Goal: Obtain resource: Download file/media

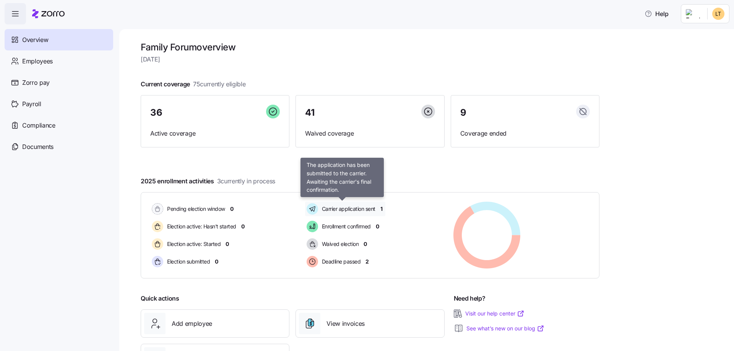
click at [346, 207] on span "Carrier application sent" at bounding box center [347, 209] width 56 height 8
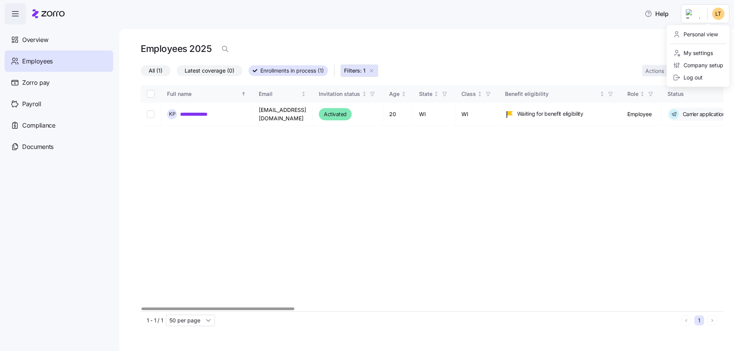
click at [720, 16] on html "**********" at bounding box center [367, 173] width 734 height 347
click at [699, 33] on div "Personal view" at bounding box center [695, 34] width 45 height 8
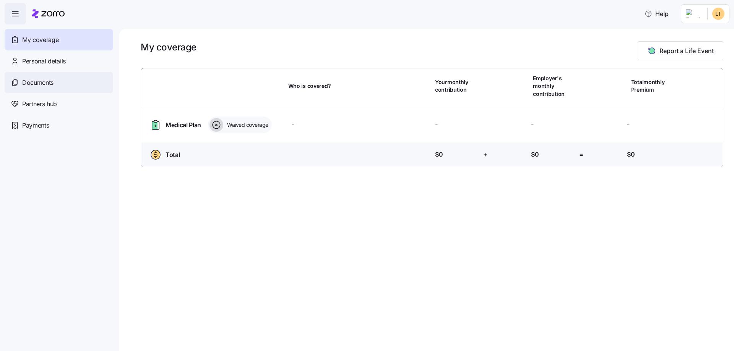
click at [45, 79] on span "Documents" at bounding box center [37, 83] width 31 height 10
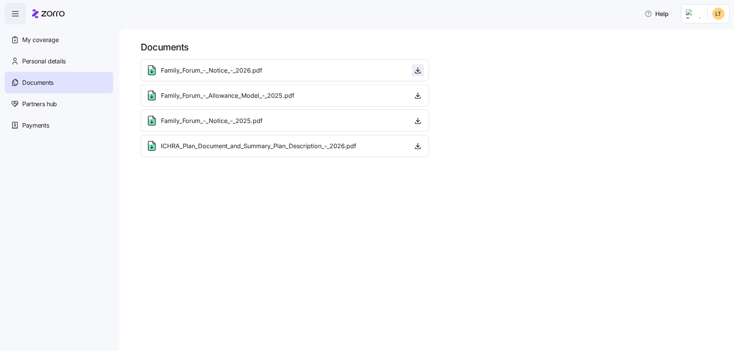
click at [423, 68] on span "button" at bounding box center [417, 70] width 11 height 11
click at [417, 69] on icon "button" at bounding box center [418, 70] width 8 height 8
click at [417, 144] on icon "button" at bounding box center [418, 146] width 8 height 8
click at [272, 96] on span "Family_Forum_-_Allowance_Model_-_2025.pdf" at bounding box center [227, 96] width 133 height 10
click at [421, 93] on icon "button" at bounding box center [418, 96] width 8 height 8
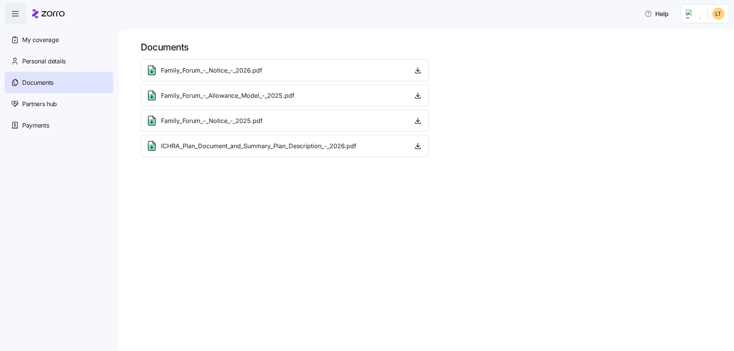
click at [285, 97] on span "Family_Forum_-_Allowance_Model_-_2025.pdf" at bounding box center [227, 96] width 133 height 10
click at [151, 93] on icon at bounding box center [152, 95] width 12 height 12
click at [421, 97] on icon "button" at bounding box center [418, 96] width 8 height 8
click at [714, 16] on html "Help My coverage Personal details Documents Partners hub Payments Documents Fam…" at bounding box center [367, 173] width 734 height 347
click at [692, 78] on div "Log out" at bounding box center [688, 77] width 30 height 8
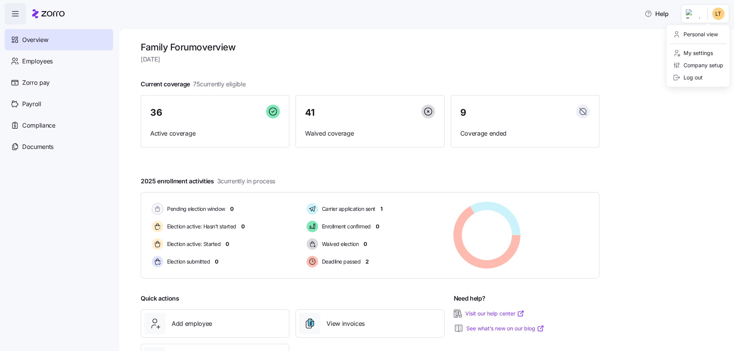
click at [718, 19] on html "Help Overview Employees Zorro pay Payroll Compliance Documents Family Forum ove…" at bounding box center [367, 173] width 734 height 347
click at [606, 43] on html "Help Overview Employees Zorro pay Payroll Compliance Documents Family Forum ove…" at bounding box center [367, 173] width 734 height 347
click at [27, 103] on span "Payroll" at bounding box center [31, 104] width 19 height 10
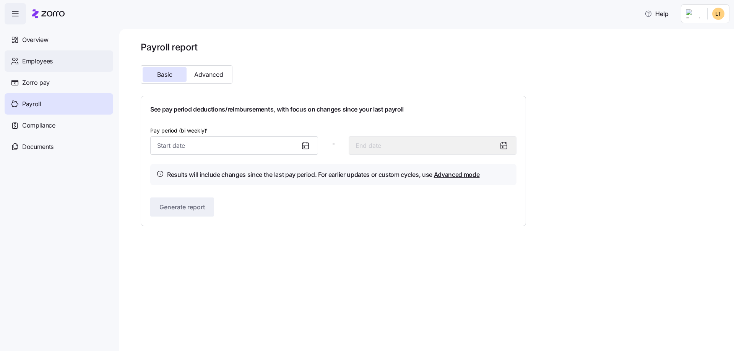
click at [40, 62] on span "Employees" at bounding box center [37, 62] width 31 height 10
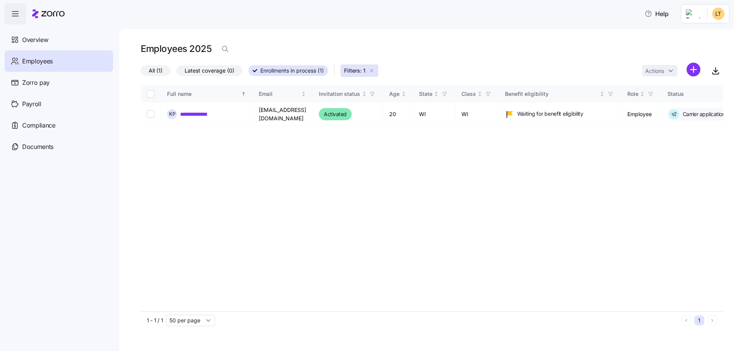
click at [148, 69] on label "All (1)" at bounding box center [156, 70] width 30 height 11
click at [141, 73] on input "All (1)" at bounding box center [141, 73] width 0 height 0
click at [157, 68] on span "All (1)" at bounding box center [159, 71] width 14 height 10
click at [141, 73] on input "All (1)" at bounding box center [141, 73] width 0 height 0
click at [206, 318] on input "50 per page" at bounding box center [190, 320] width 49 height 11
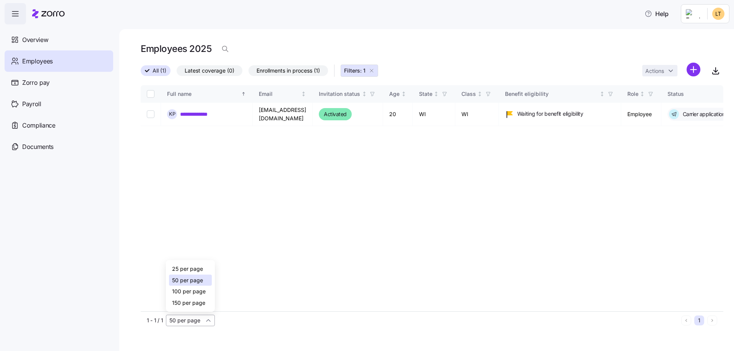
click at [206, 318] on div "50 per page" at bounding box center [190, 320] width 49 height 11
click at [338, 325] on div "1 - 1 / 1 50 per page" at bounding box center [412, 320] width 531 height 11
click at [37, 40] on span "Overview" at bounding box center [35, 40] width 26 height 10
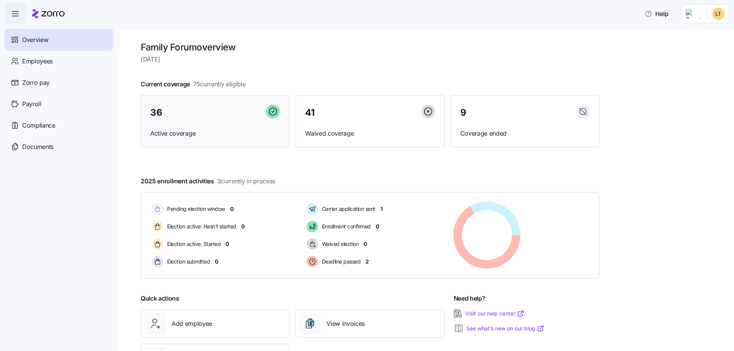
click at [178, 134] on span "Active coverage" at bounding box center [215, 134] width 130 height 10
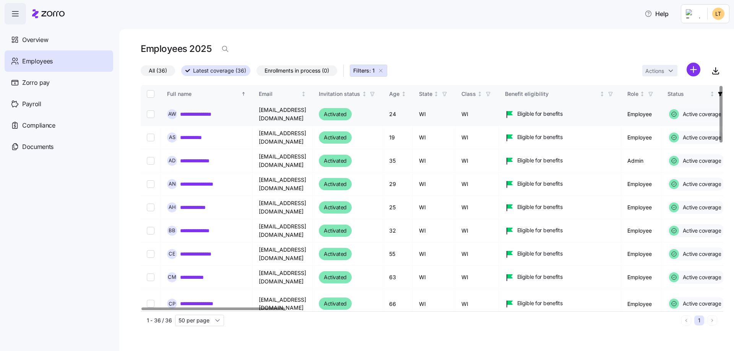
click at [206, 114] on link "**********" at bounding box center [204, 114] width 48 height 8
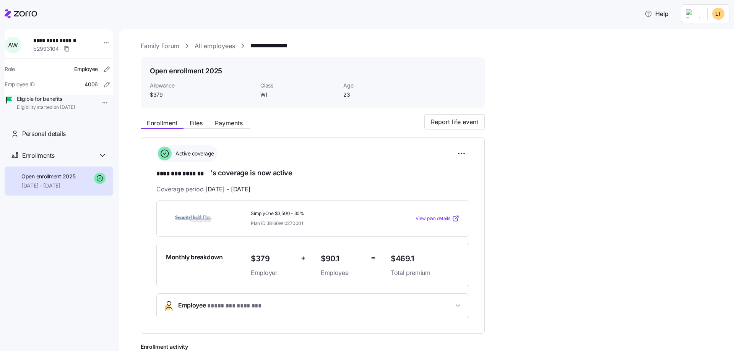
click at [624, 188] on div "**********" at bounding box center [432, 271] width 582 height 315
click at [13, 8] on div at bounding box center [21, 13] width 32 height 21
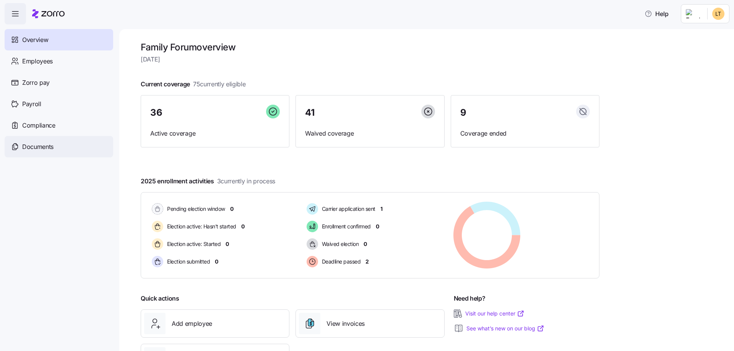
click at [44, 144] on span "Documents" at bounding box center [37, 147] width 31 height 10
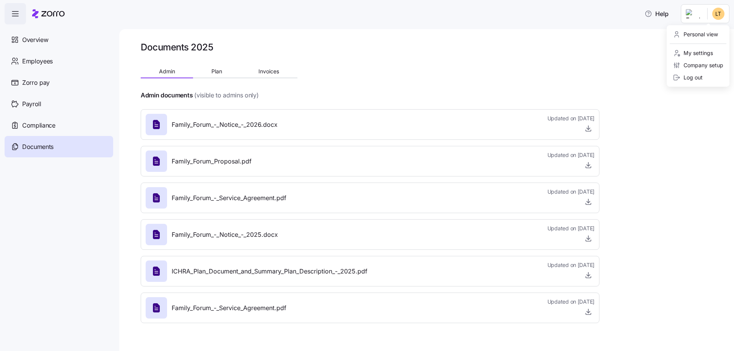
click at [721, 14] on html "Help Overview Employees Zorro pay Payroll Compliance Documents Documents 2025 A…" at bounding box center [367, 173] width 734 height 347
click at [700, 37] on div "Personal view" at bounding box center [695, 34] width 45 height 8
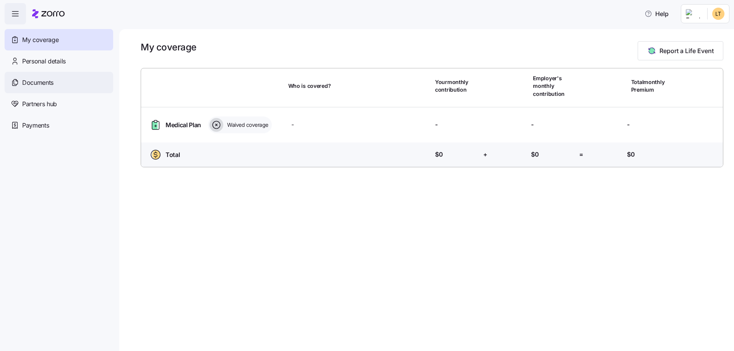
click at [45, 84] on span "Documents" at bounding box center [37, 83] width 31 height 10
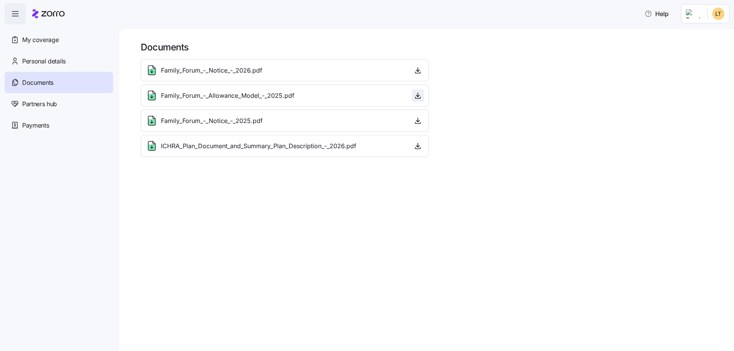
click at [419, 94] on icon "button" at bounding box center [418, 96] width 8 height 8
click at [715, 11] on html "Help My coverage Personal details Documents Partners hub Payments Documents Fam…" at bounding box center [367, 173] width 734 height 347
click at [701, 36] on div "Admin view" at bounding box center [693, 34] width 40 height 8
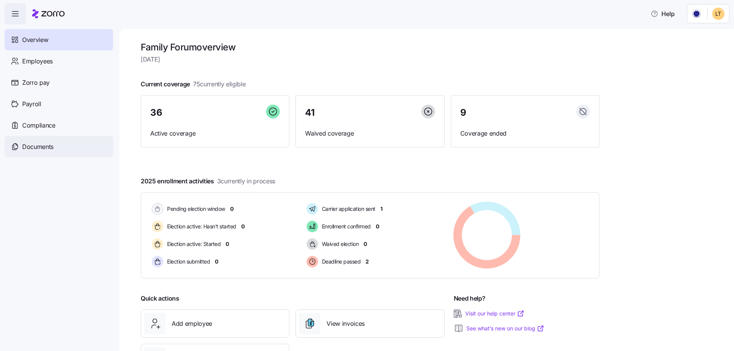
click at [32, 146] on span "Documents" at bounding box center [37, 147] width 31 height 10
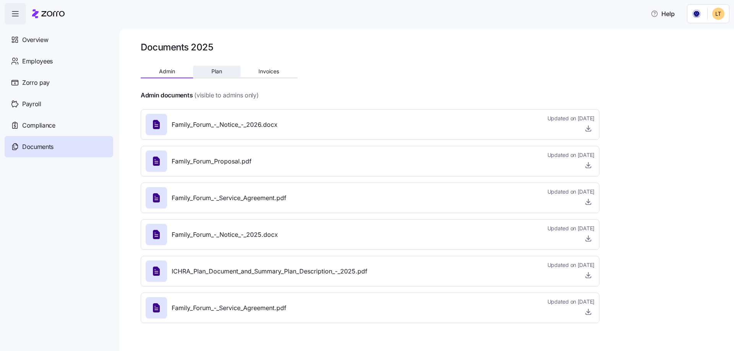
click at [217, 72] on span "Plan" at bounding box center [216, 71] width 11 height 5
